Goal: Check status: Check status

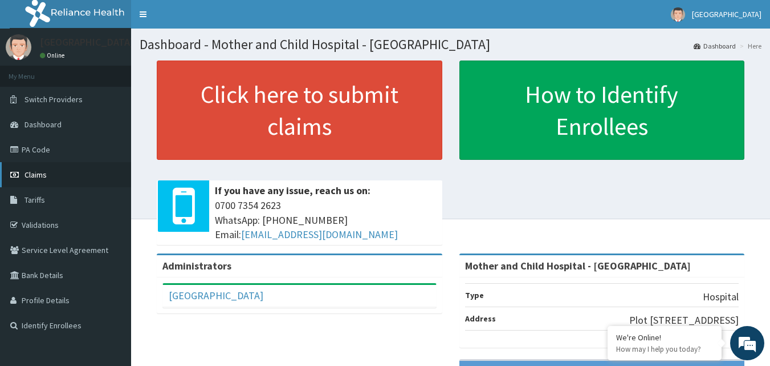
click at [28, 175] on span "Claims" at bounding box center [36, 174] width 22 height 10
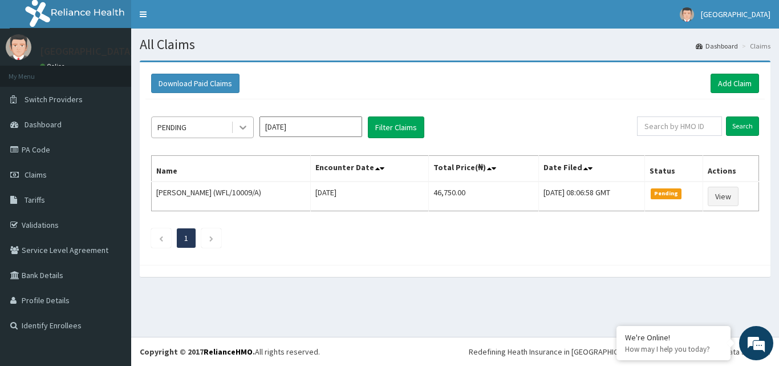
click at [239, 125] on icon at bounding box center [242, 126] width 11 height 11
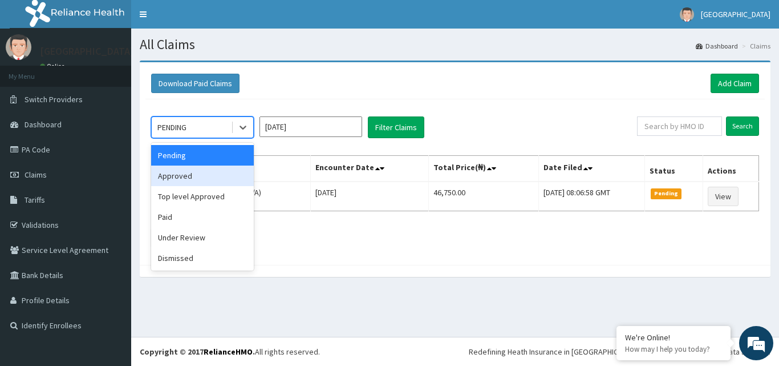
click at [200, 176] on div "Approved" at bounding box center [202, 175] width 103 height 21
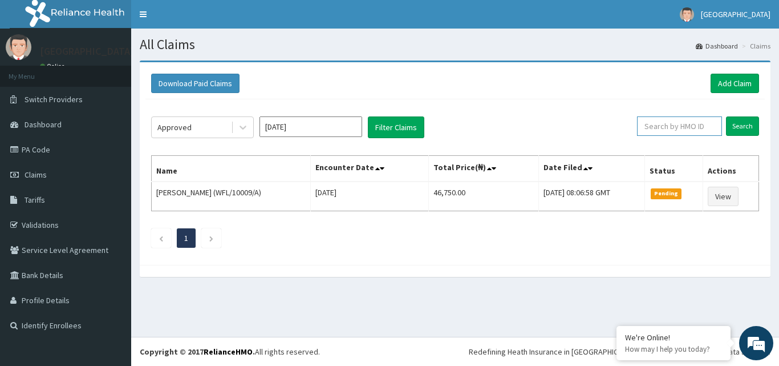
drag, startPoint x: 683, startPoint y: 130, endPoint x: 668, endPoint y: 129, distance: 14.3
click at [680, 130] on input "text" at bounding box center [679, 125] width 85 height 19
type input "WAK/10241/B"
click at [742, 127] on input "Search" at bounding box center [742, 125] width 33 height 19
